Goal: Check status: Check status

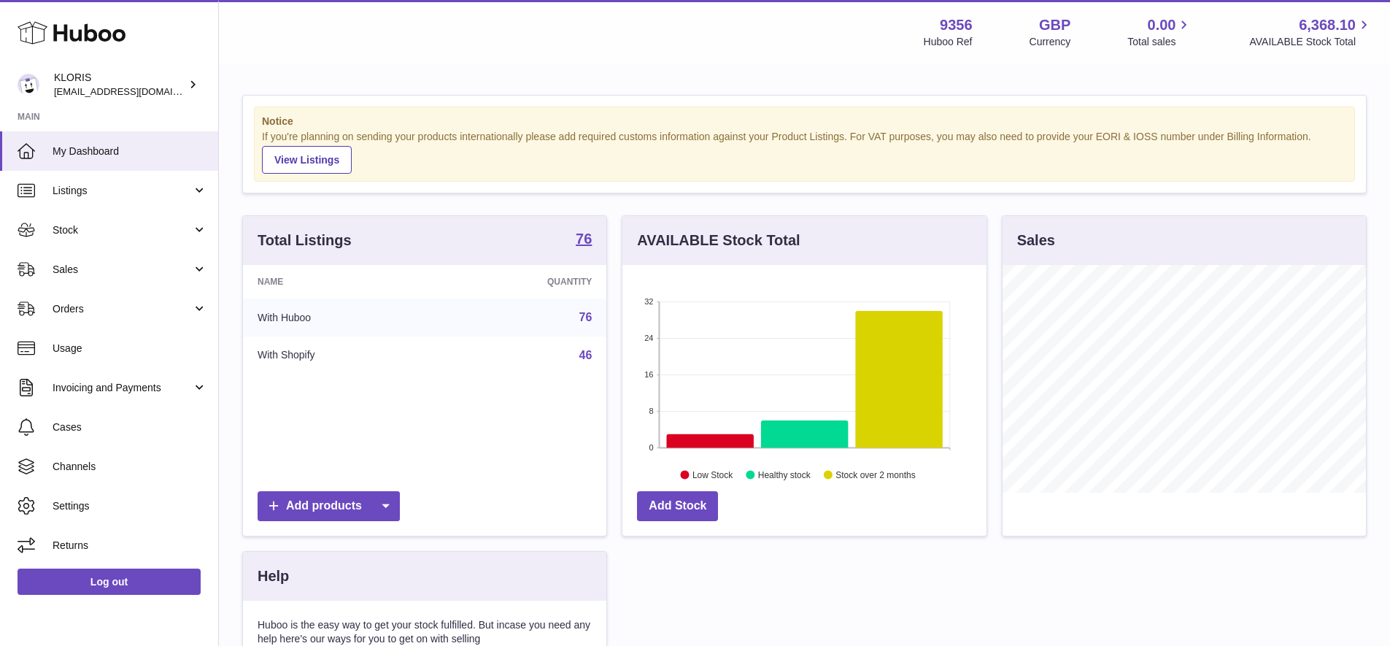
scroll to position [228, 364]
click at [90, 263] on span "Sales" at bounding box center [122, 270] width 139 height 14
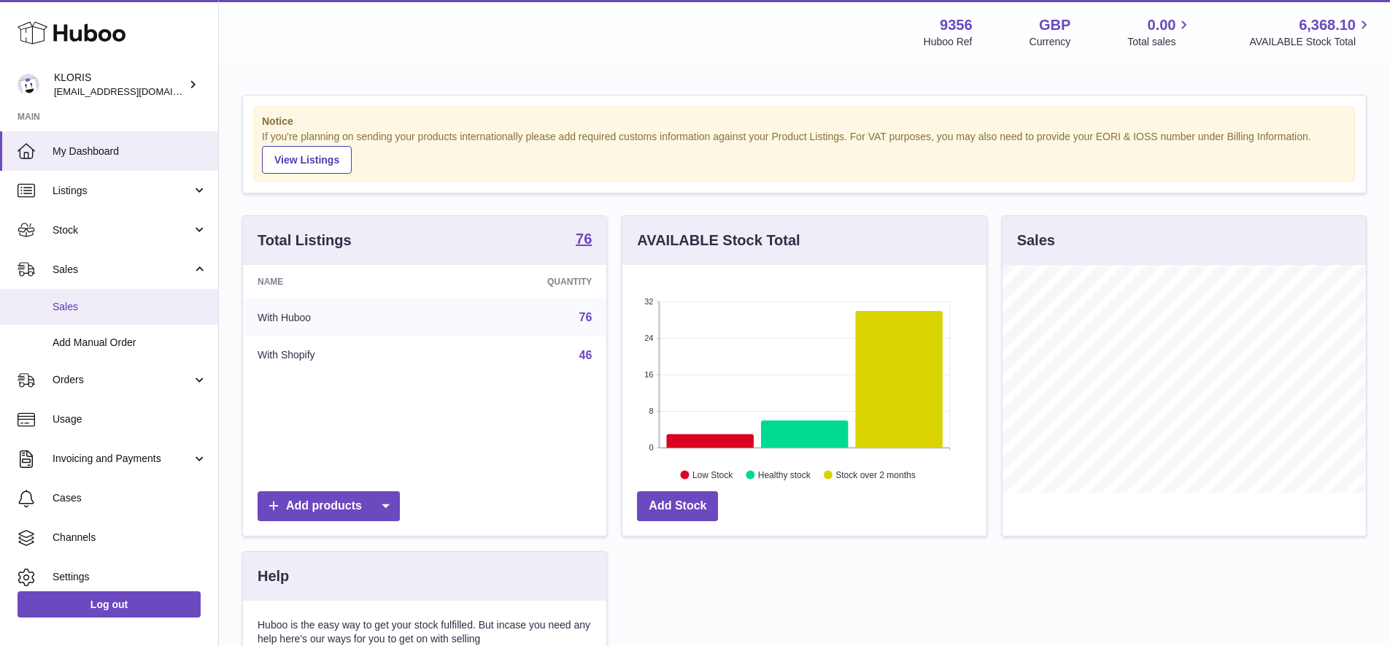
click at [85, 306] on span "Sales" at bounding box center [130, 307] width 155 height 14
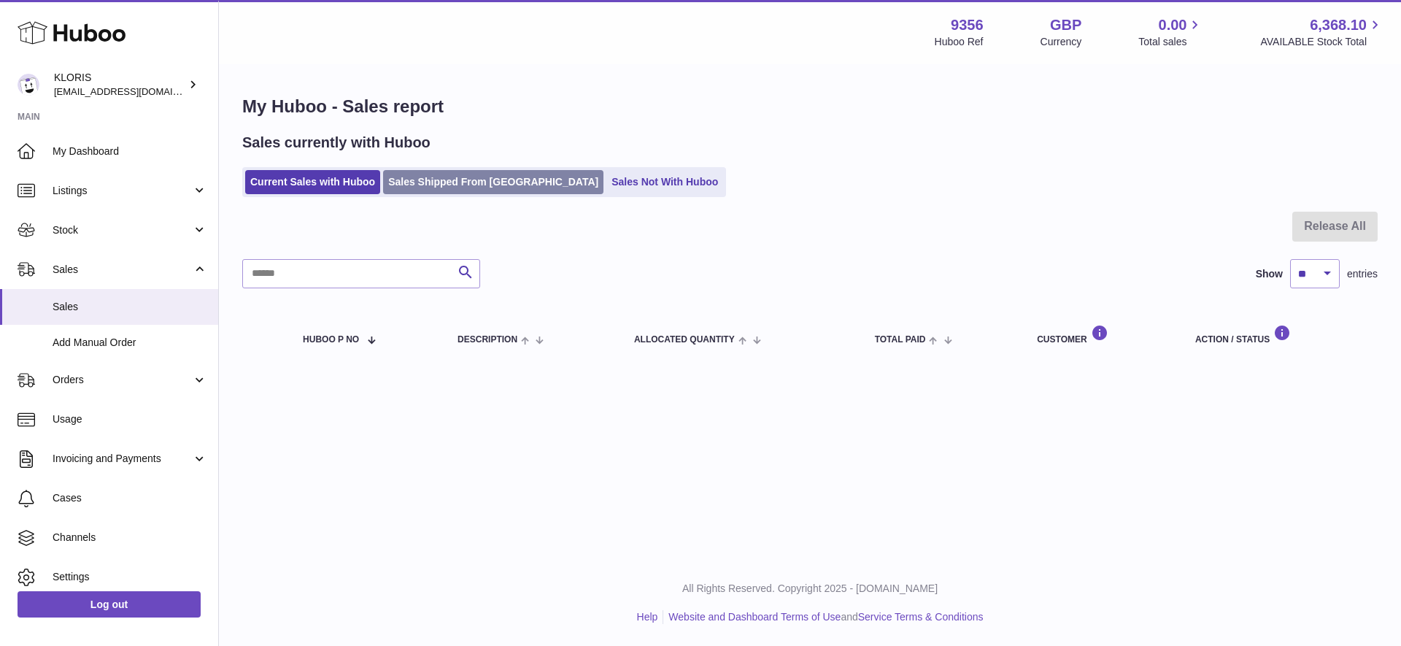
click at [492, 181] on link "Sales Shipped From [GEOGRAPHIC_DATA]" at bounding box center [493, 182] width 220 height 24
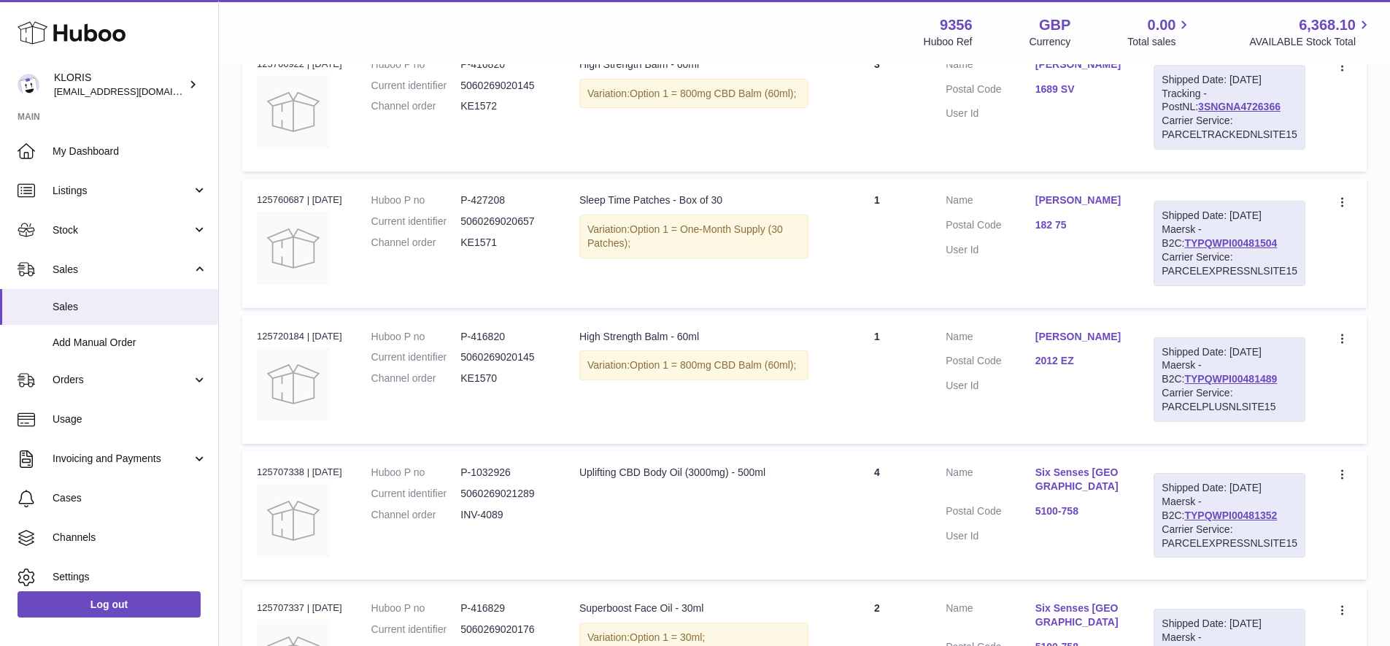
scroll to position [353, 0]
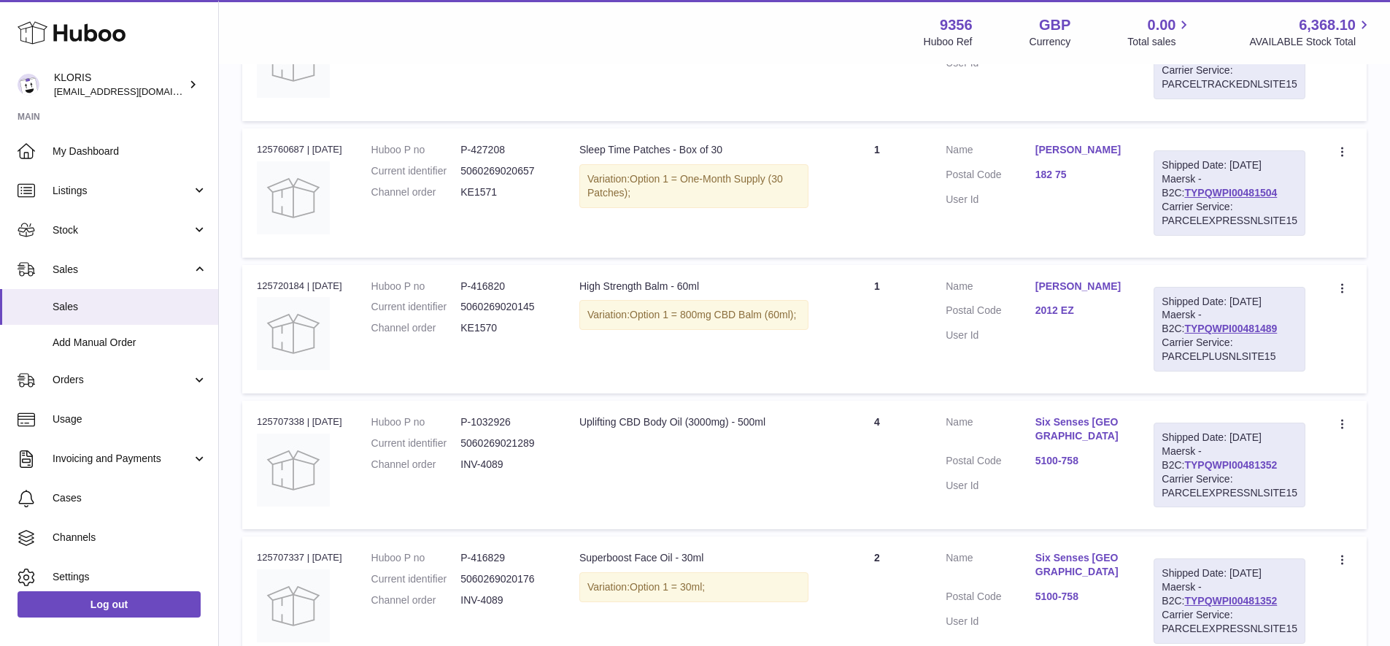
click at [1185, 459] on link "TYPQWPI00481352" at bounding box center [1230, 465] width 93 height 12
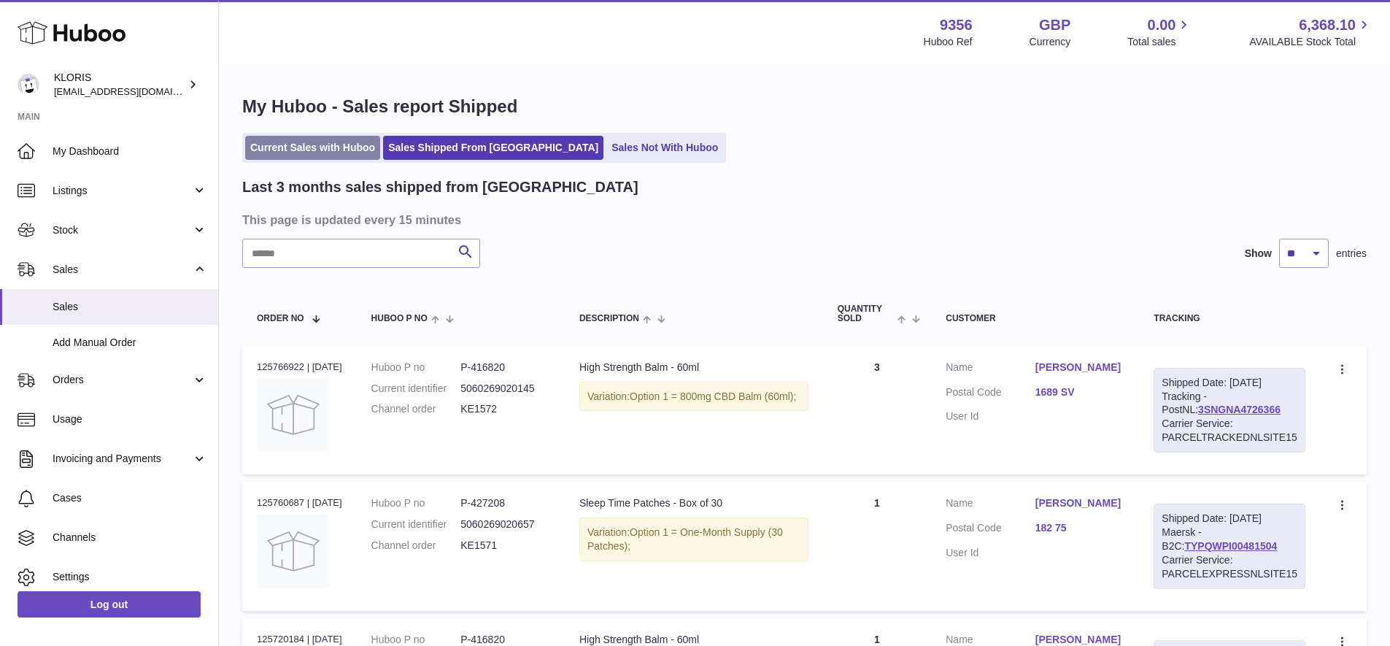
click at [326, 142] on link "Current Sales with Huboo" at bounding box center [312, 148] width 135 height 24
